Goal: Information Seeking & Learning: Learn about a topic

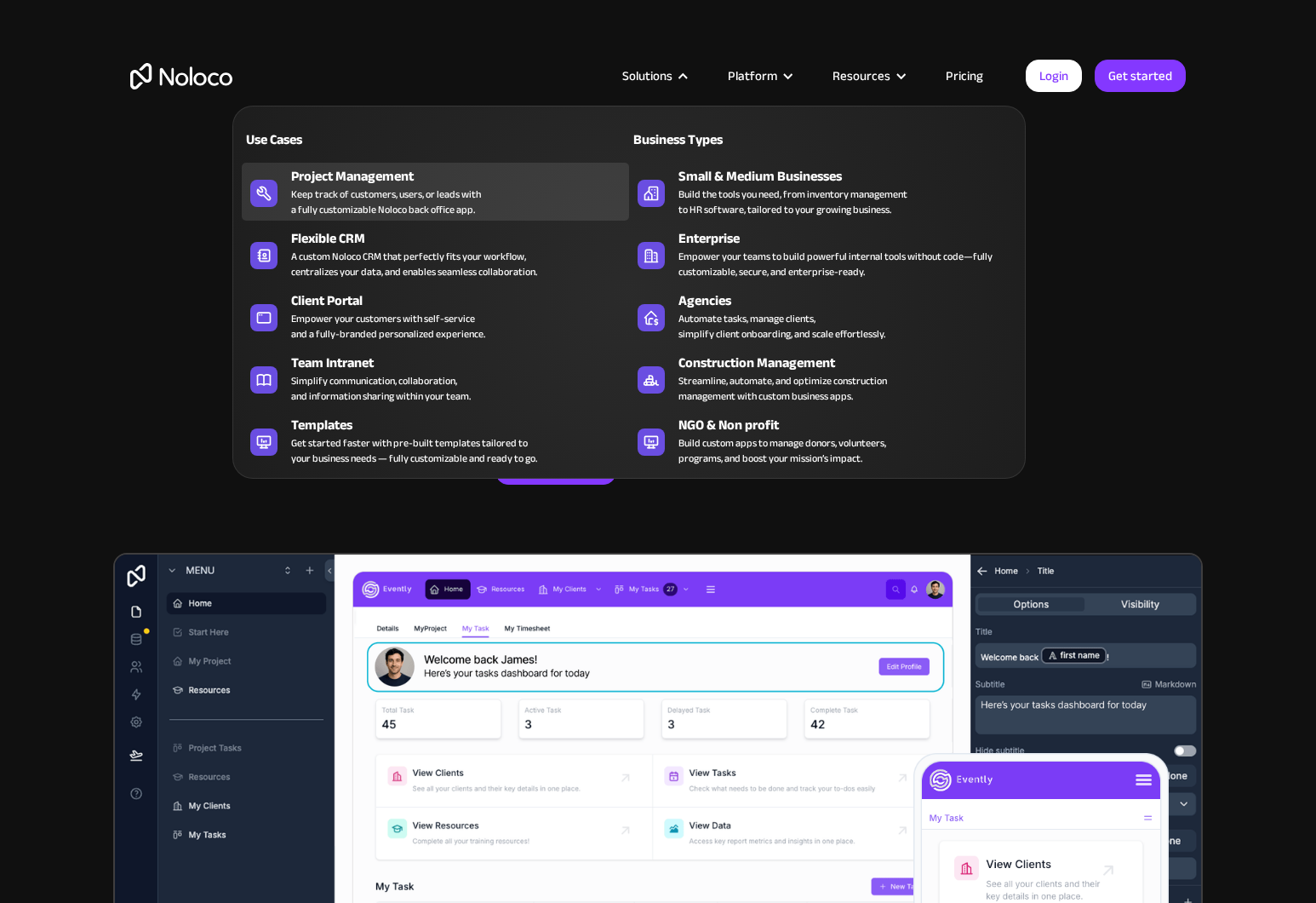
click at [351, 201] on div "Keep track of customers, users, or leads with a fully customizable Noloco back …" at bounding box center [386, 202] width 190 height 31
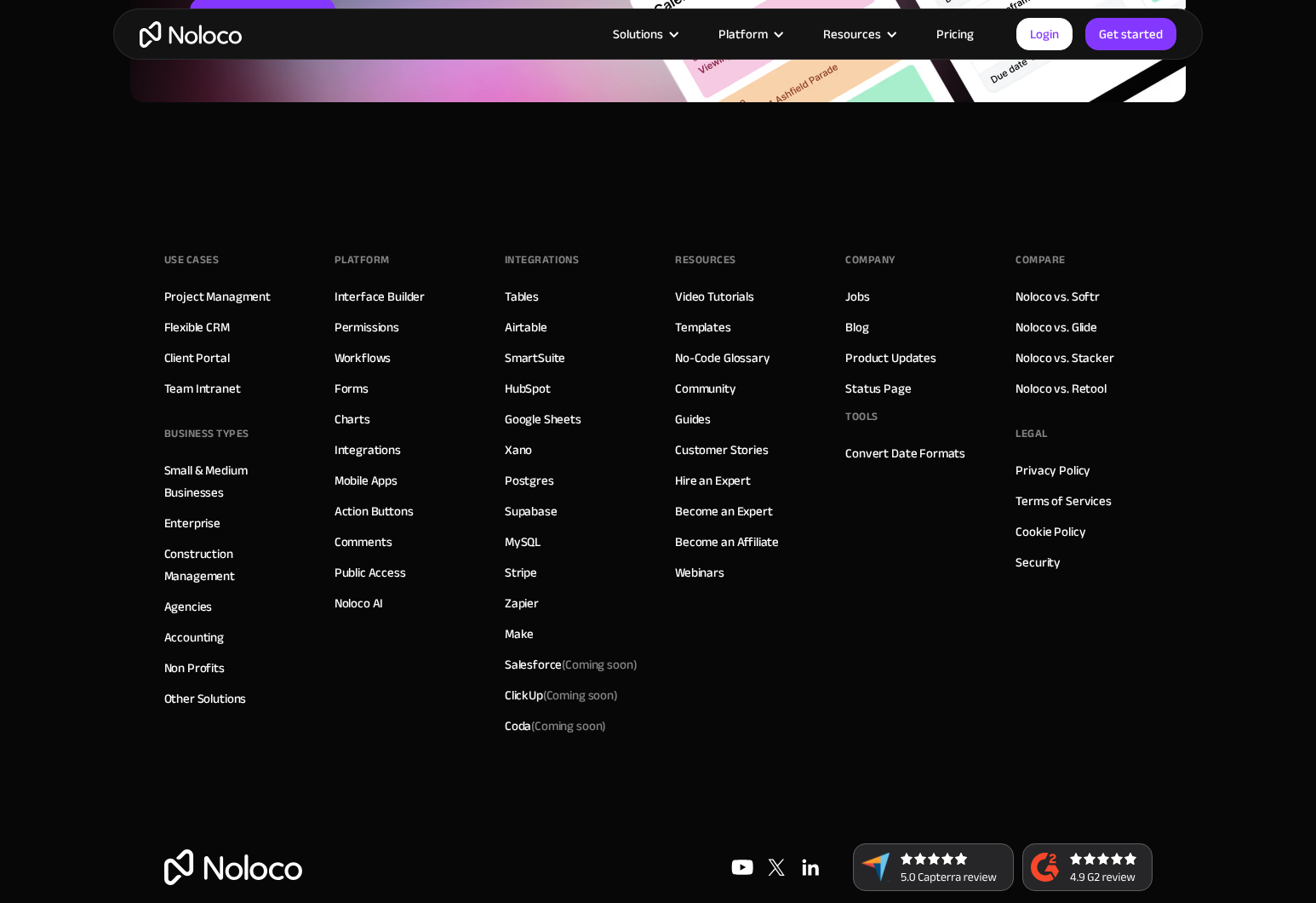
scroll to position [7673, 0]
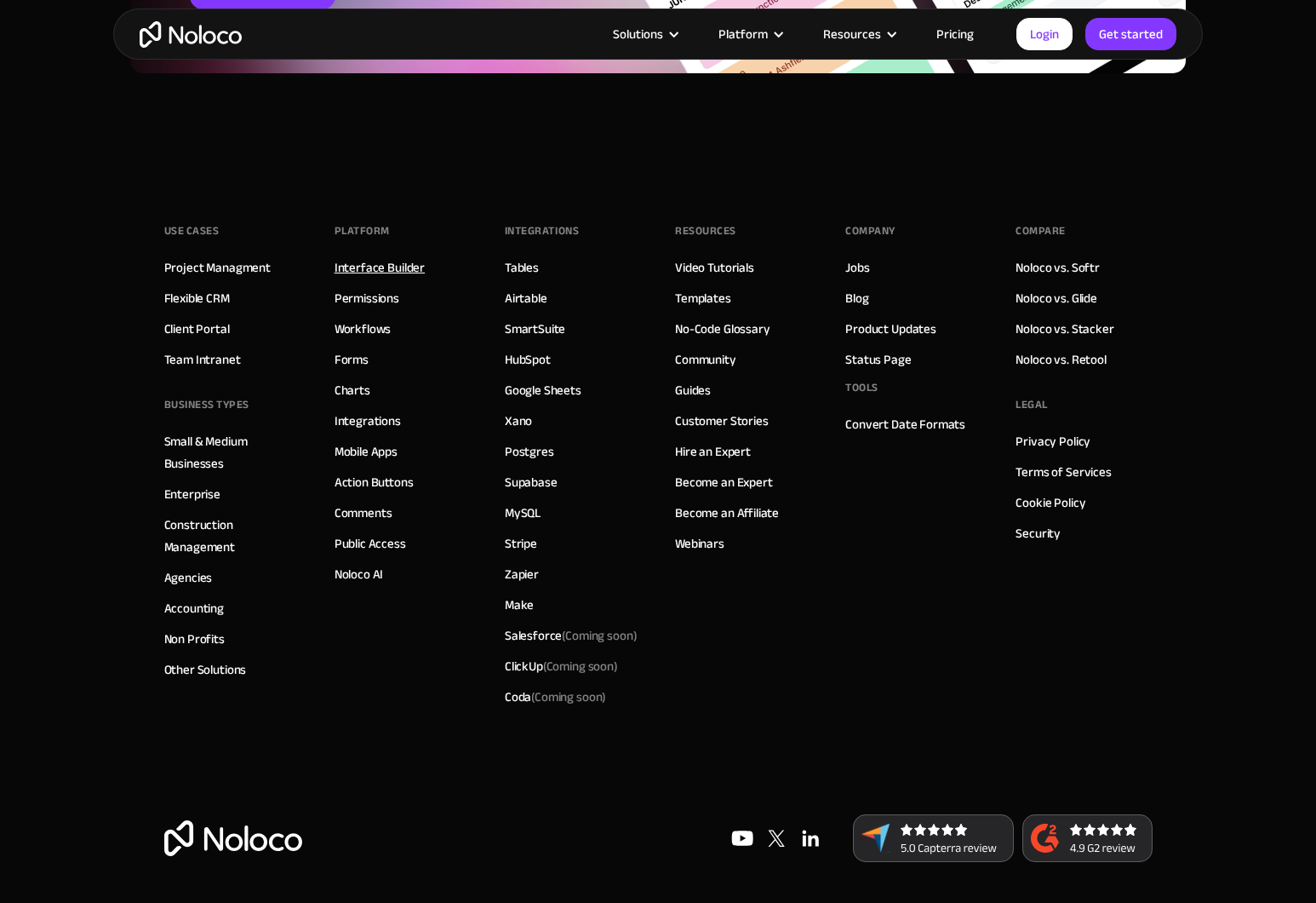
click at [389, 265] on link "Interface Builder" at bounding box center [380, 267] width 91 height 22
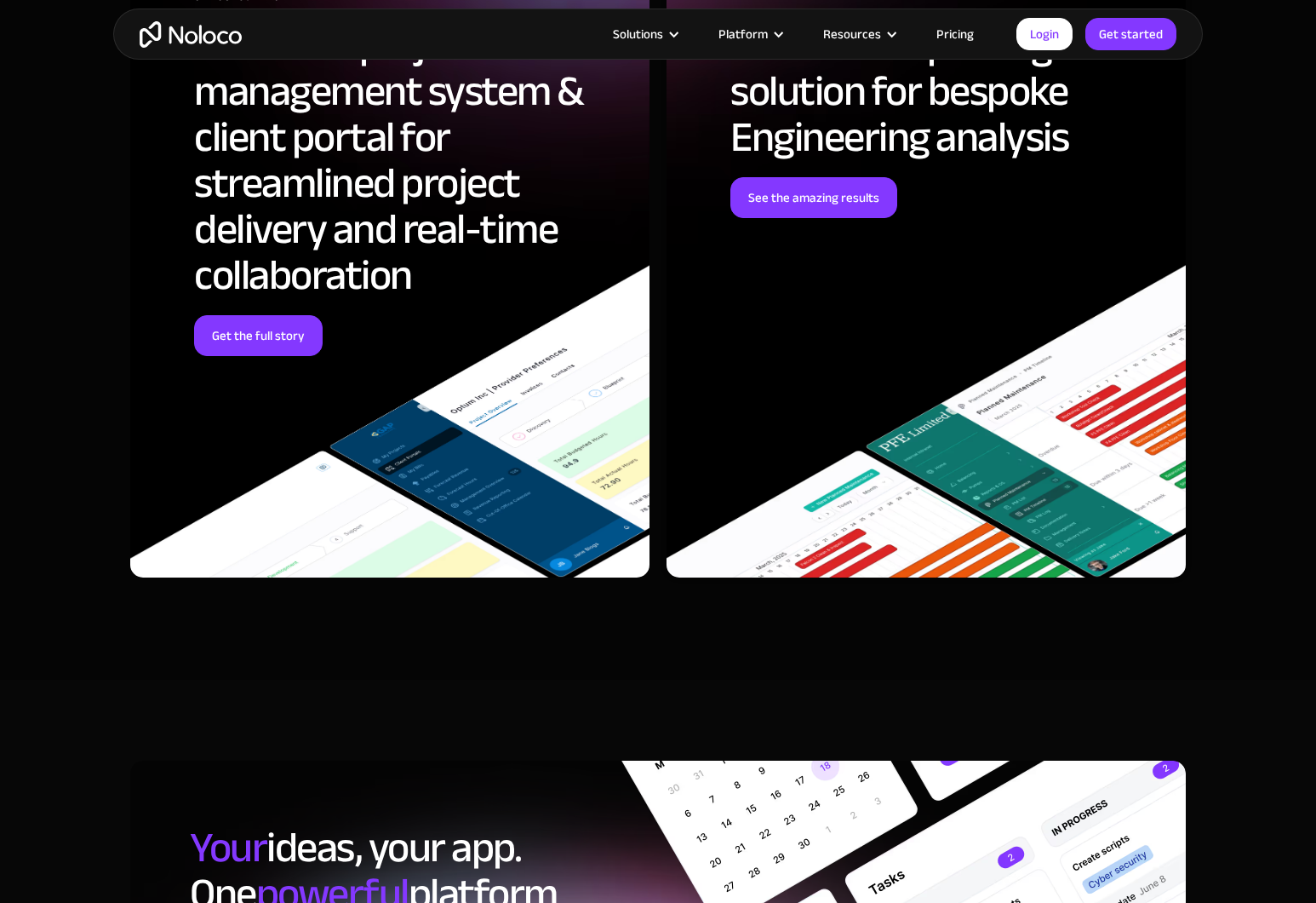
scroll to position [4826, 0]
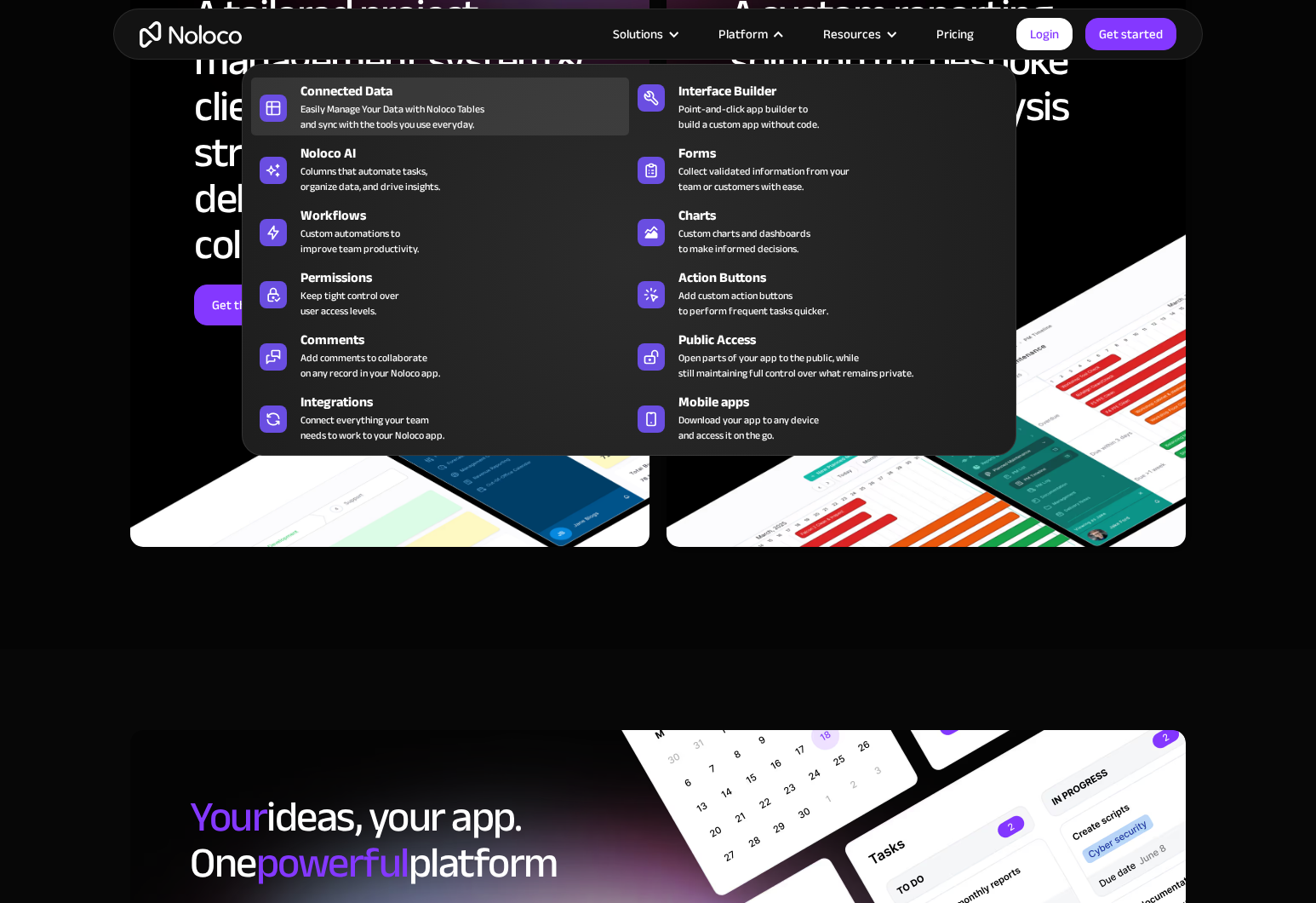
click at [329, 87] on div "Connected Data" at bounding box center [469, 91] width 337 height 20
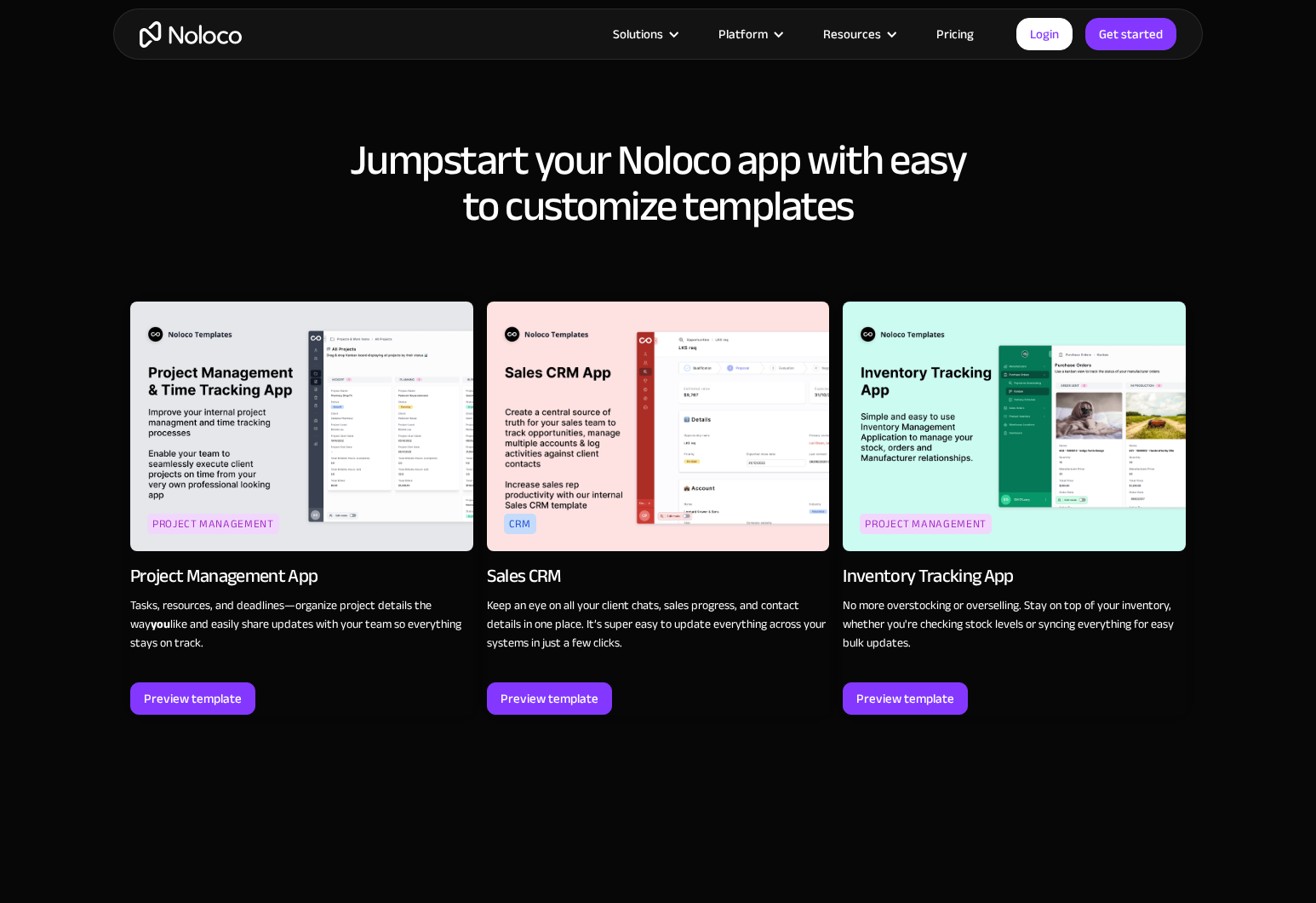
scroll to position [1982, 0]
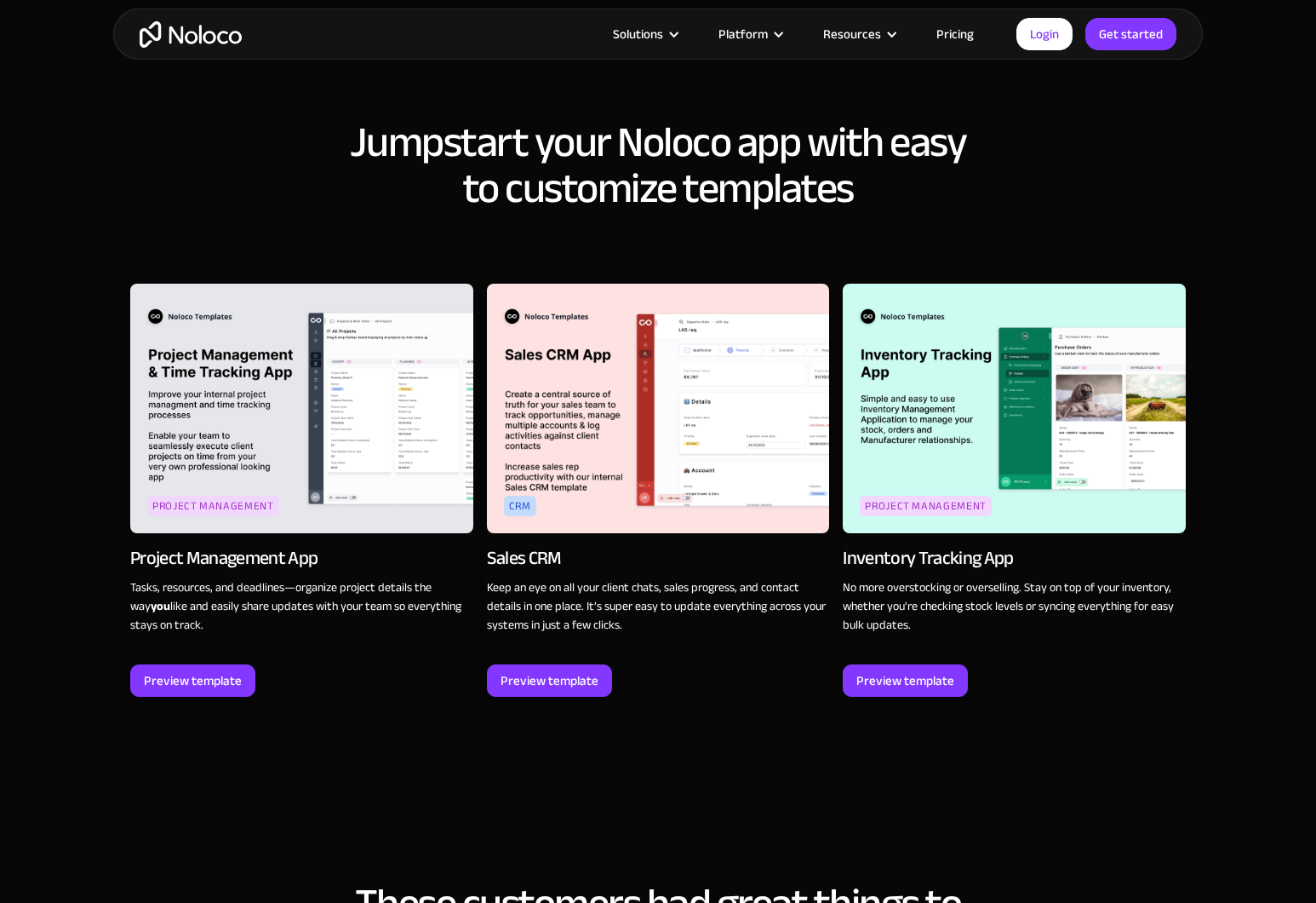
click at [912, 409] on img at bounding box center [1015, 408] width 343 height 250
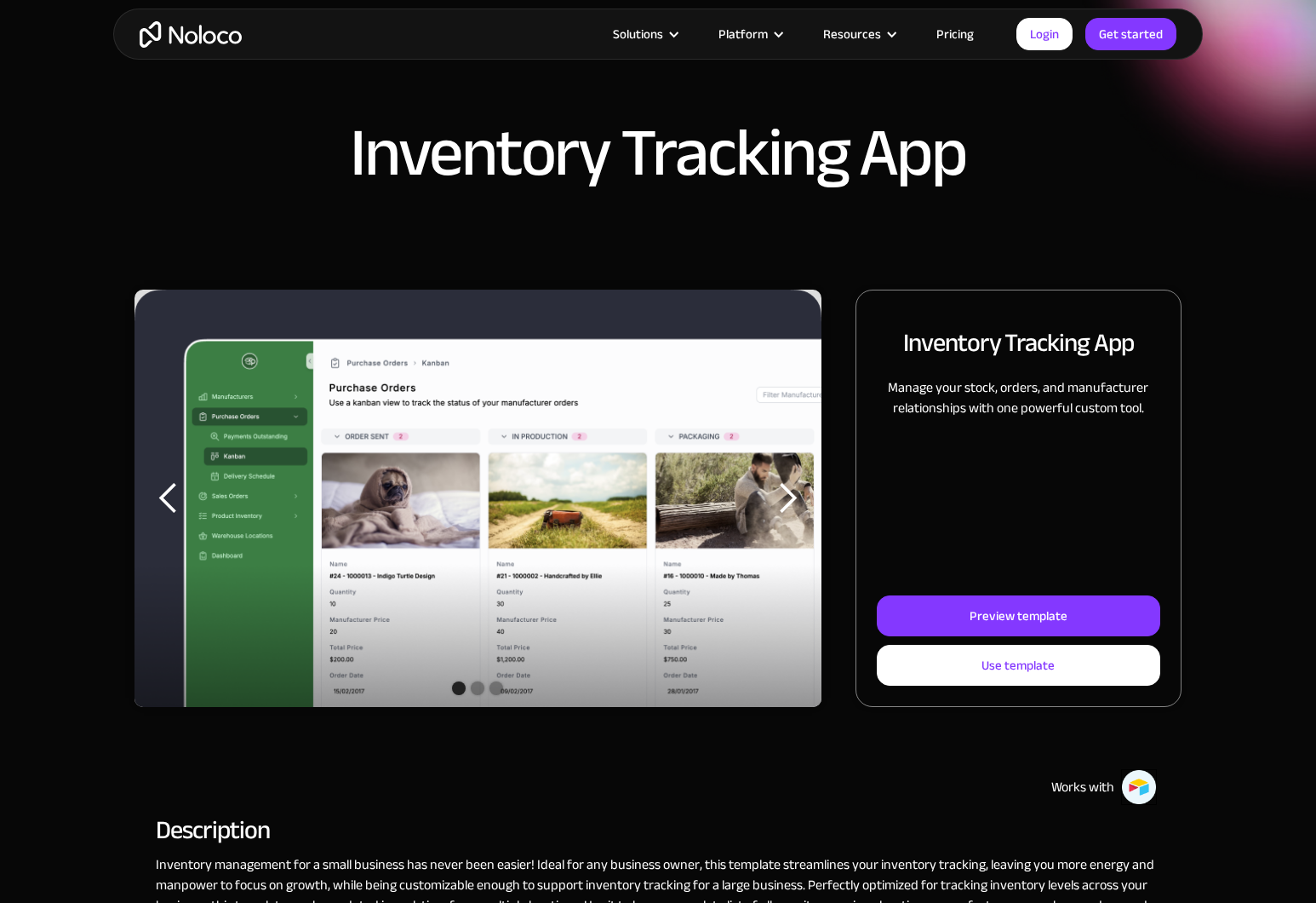
scroll to position [73, 0]
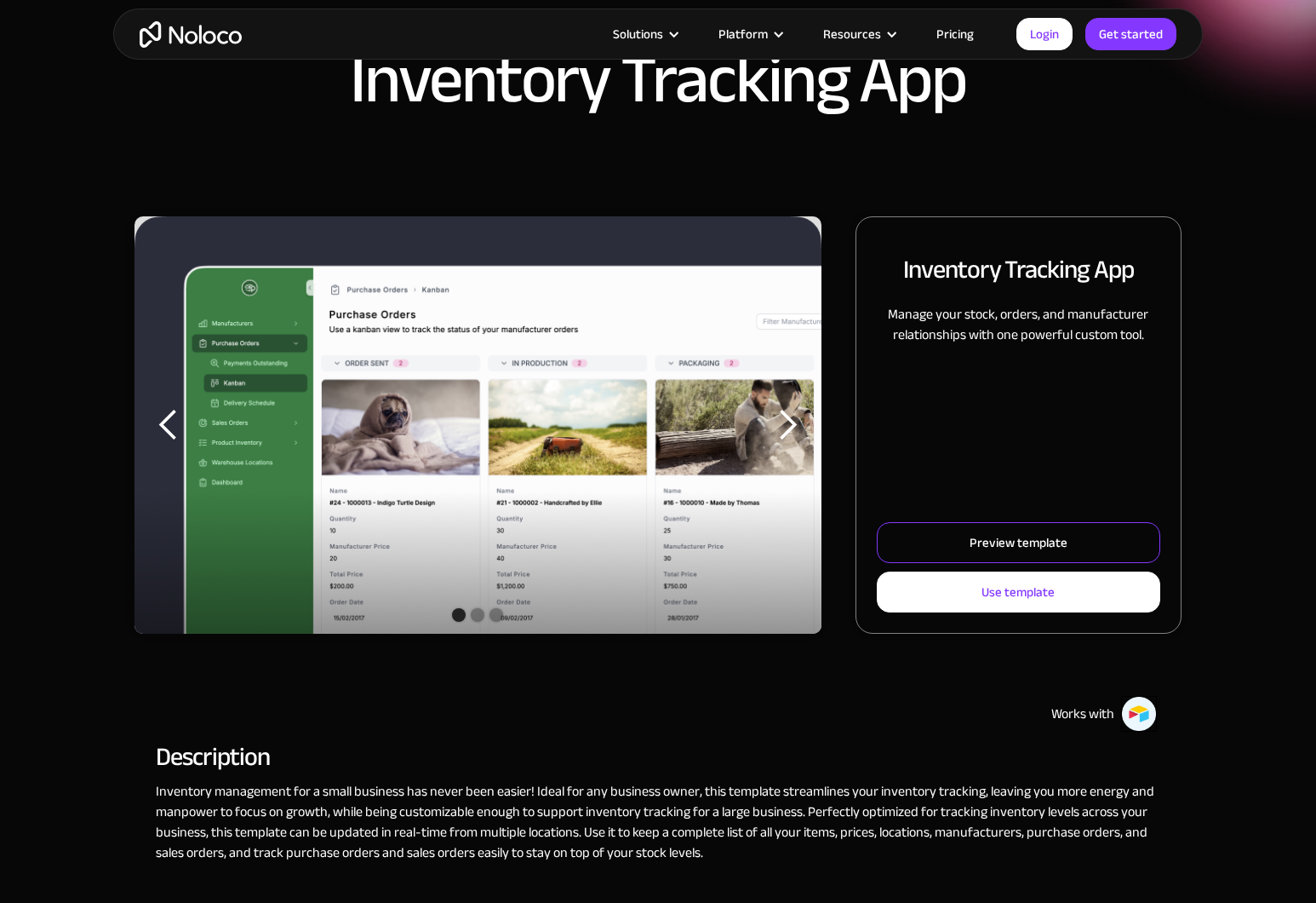
click at [955, 544] on link "Preview template" at bounding box center [1019, 542] width 284 height 41
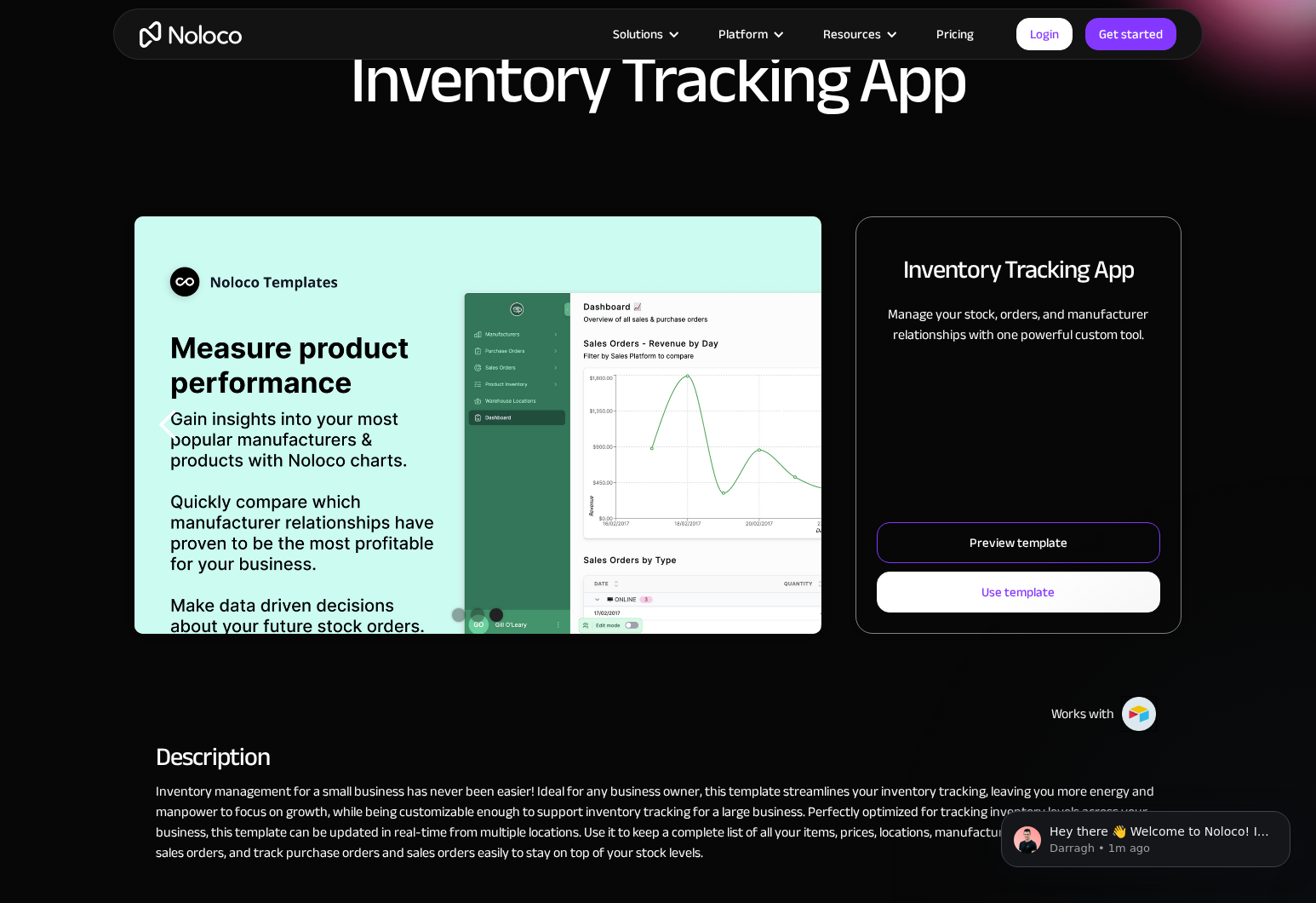
scroll to position [0, 0]
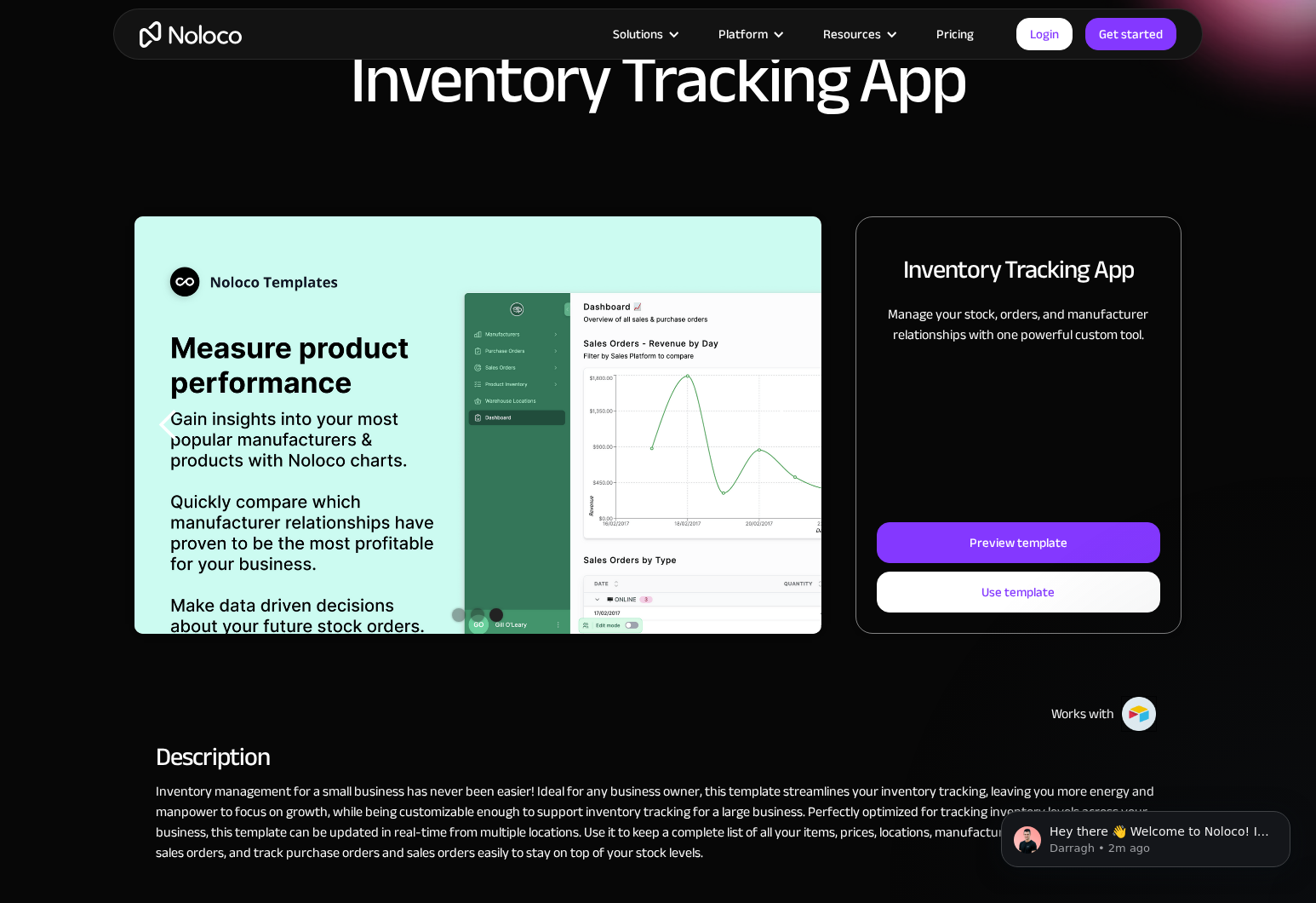
click at [178, 18] on div "Solutions Use Cases Business Types Project Management Keep track of customers, …" at bounding box center [658, 34] width 1090 height 51
click at [182, 29] on img "home" at bounding box center [191, 34] width 102 height 26
